Goal: Use online tool/utility: Utilize a website feature to perform a specific function

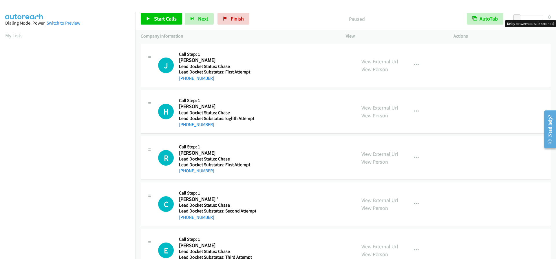
click at [527, 16] on div at bounding box center [529, 18] width 27 height 5
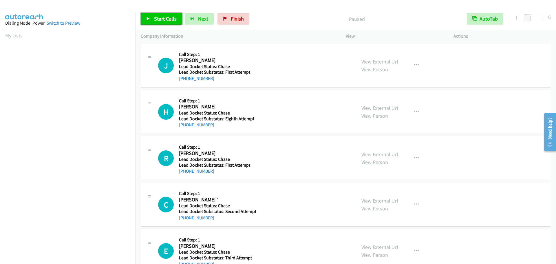
click at [157, 19] on span "Start Calls" at bounding box center [165, 18] width 23 height 7
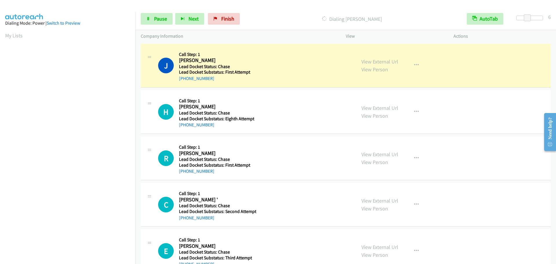
click at [543, 18] on div at bounding box center [529, 20] width 37 height 9
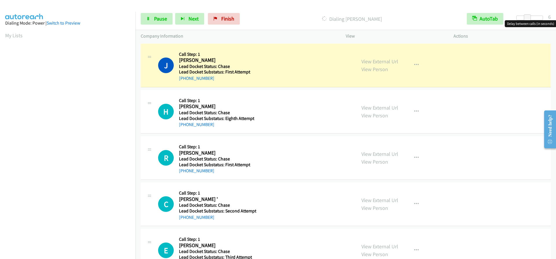
click at [538, 19] on div at bounding box center [529, 18] width 27 height 5
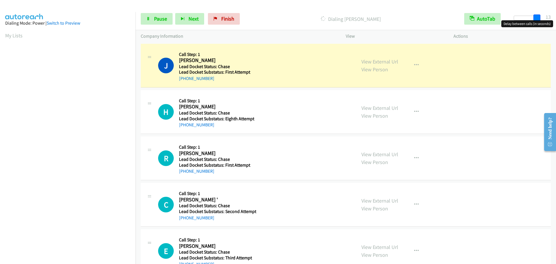
drag, startPoint x: 534, startPoint y: 16, endPoint x: 548, endPoint y: 17, distance: 14.5
click at [548, 17] on div "Start Calls Pause Next Finish Dialing Jarrod Neely AutoTab AutoTab 13" at bounding box center [345, 19] width 420 height 22
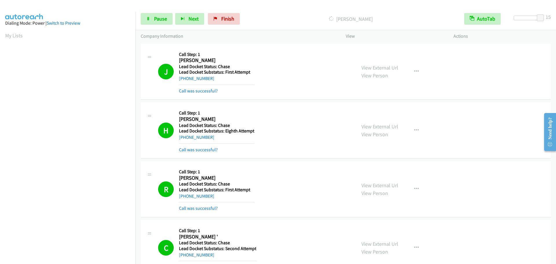
scroll to position [61, 0]
click at [461, 19] on div "AutoTab AutoTab" at bounding box center [483, 19] width 49 height 12
click at [1, 42] on aside "Dialing Mode: Power | Switch to Preview My Lists" at bounding box center [67, 115] width 135 height 320
click at [2, 33] on aside "Dialing Mode: Power | Switch to Preview My Lists" at bounding box center [67, 115] width 135 height 320
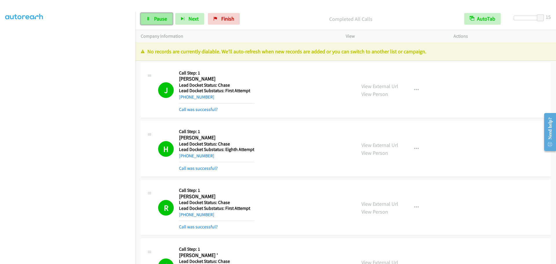
click at [166, 19] on span "Pause" at bounding box center [160, 18] width 13 height 7
click at [158, 19] on span "Start Calls" at bounding box center [165, 18] width 23 height 7
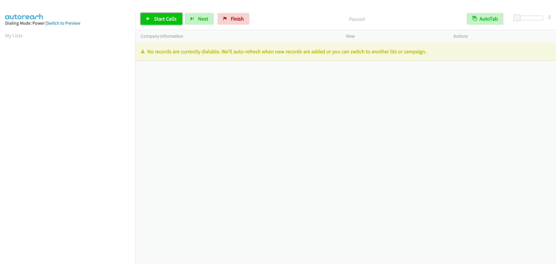
click at [164, 19] on span "Start Calls" at bounding box center [165, 18] width 23 height 7
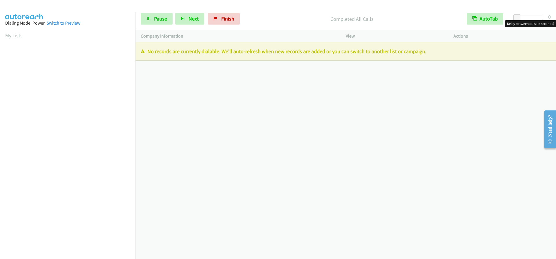
click at [533, 17] on div at bounding box center [529, 18] width 27 height 5
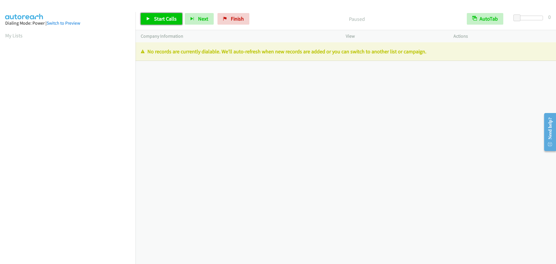
click at [146, 17] on icon at bounding box center [148, 19] width 4 height 4
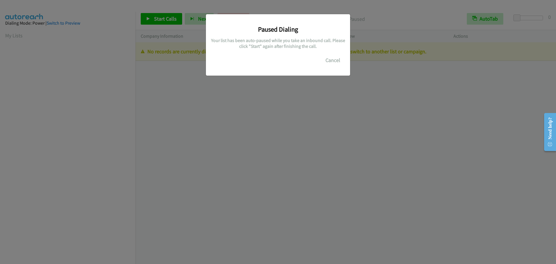
scroll to position [61, 0]
